Goal: Information Seeking & Learning: Learn about a topic

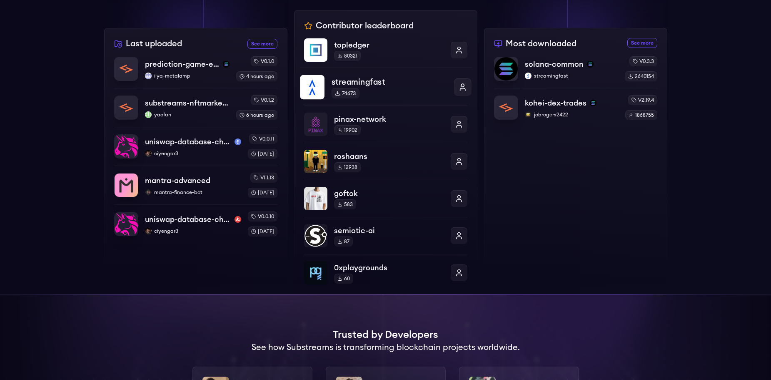
scroll to position [208, 0]
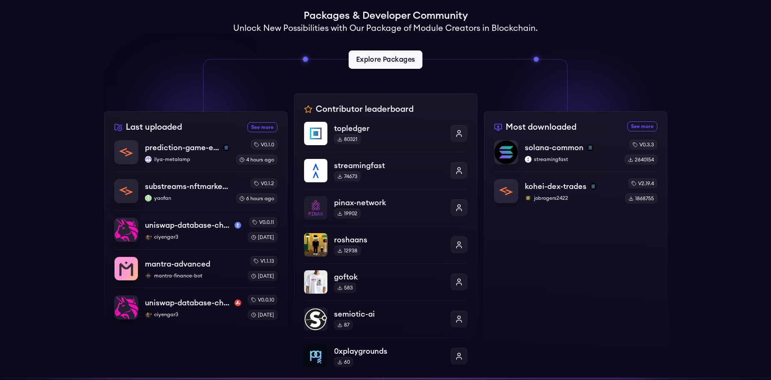
click at [367, 67] on link "Explore Packages" at bounding box center [386, 59] width 74 height 18
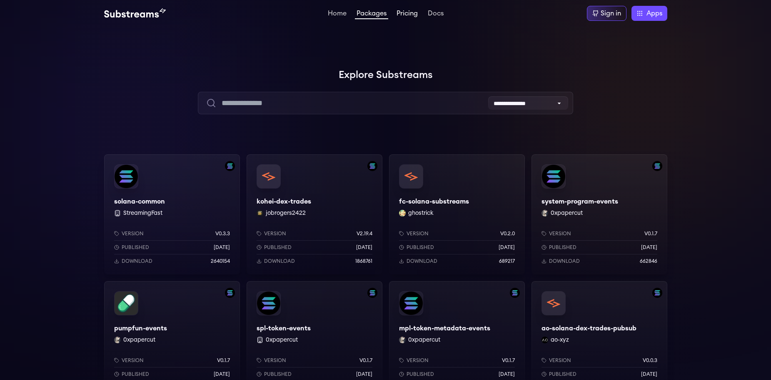
click at [412, 13] on link "Pricing" at bounding box center [407, 14] width 25 height 8
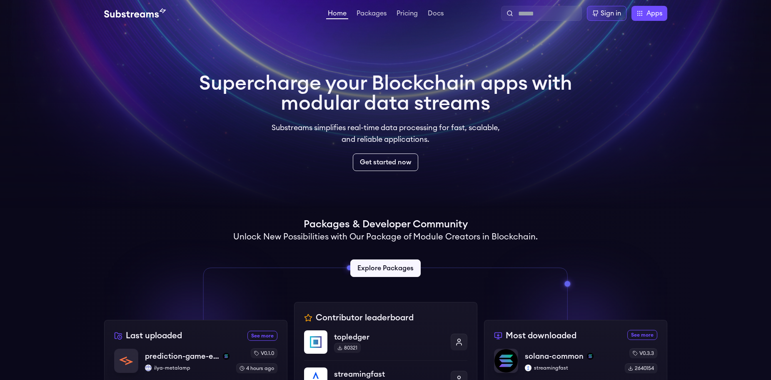
scroll to position [83, 0]
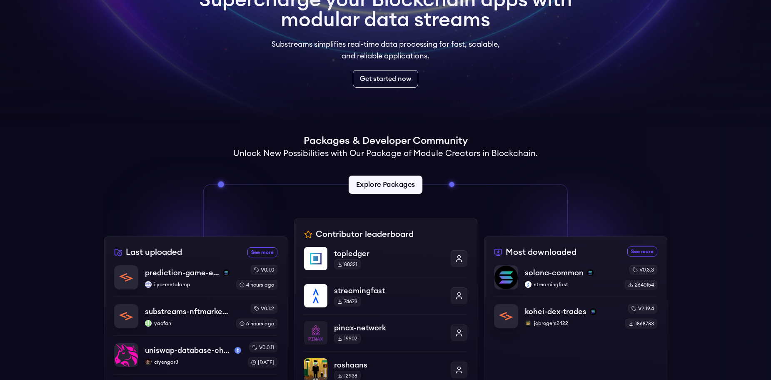
click at [379, 184] on link "Explore Packages" at bounding box center [386, 184] width 74 height 18
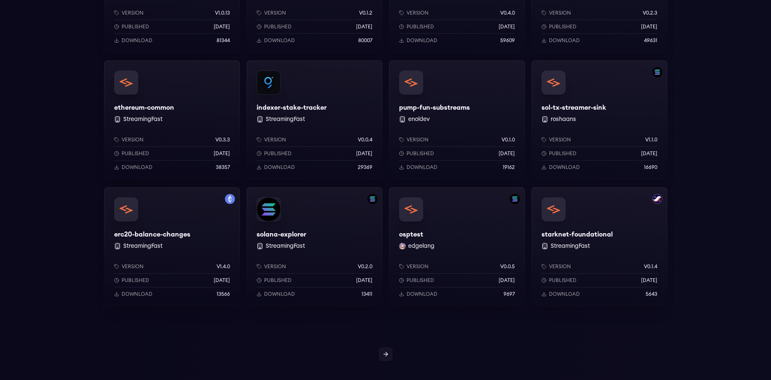
scroll to position [559, 0]
